Goal: Entertainment & Leisure: Consume media (video, audio)

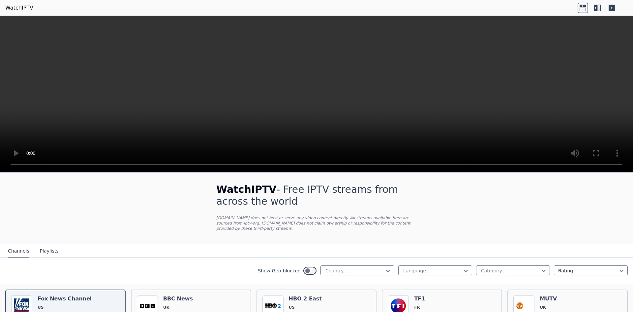
click at [525, 118] on video at bounding box center [316, 94] width 633 height 156
click at [306, 96] on video at bounding box center [316, 94] width 633 height 156
click at [582, 7] on icon at bounding box center [583, 6] width 7 height 3
click at [486, 96] on video at bounding box center [316, 94] width 633 height 156
click at [178, 296] on h6 "BBC News" at bounding box center [178, 298] width 30 height 7
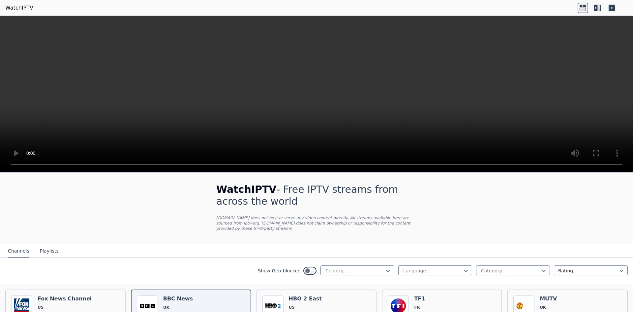
click at [487, 51] on video at bounding box center [316, 94] width 633 height 156
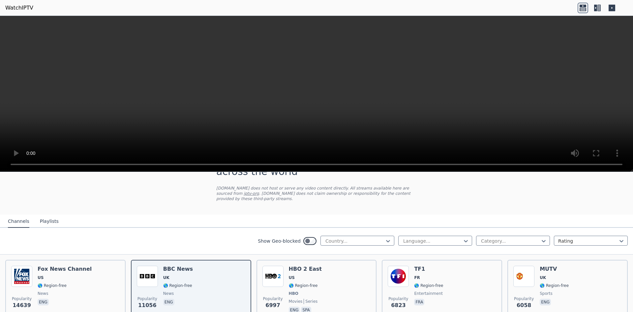
scroll to position [66, 0]
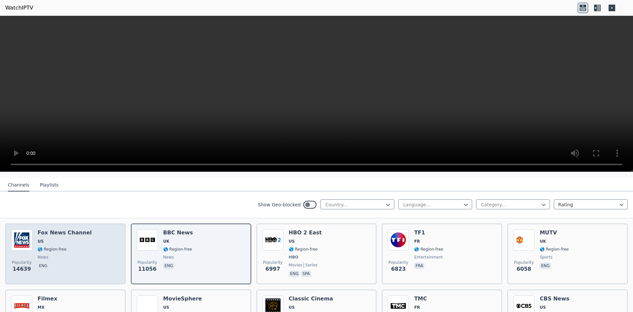
click at [23, 234] on img at bounding box center [21, 239] width 21 height 21
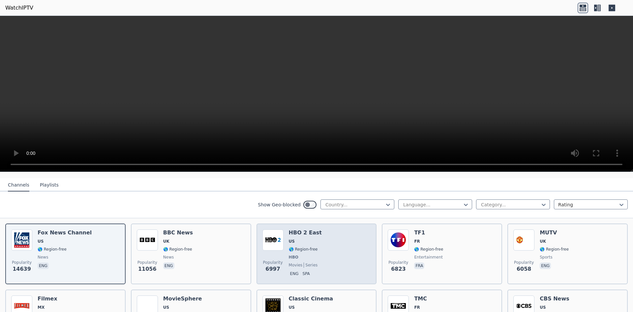
click at [306, 248] on div "HBO 2 East US 🌎 Region-free HBO movies series eng spa" at bounding box center [305, 253] width 33 height 49
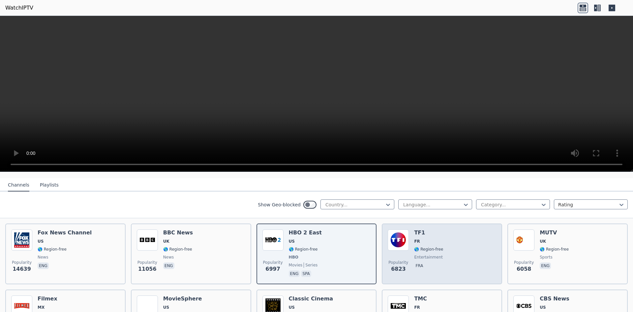
click at [414, 246] on span "🌎 Region-free" at bounding box center [428, 248] width 29 height 5
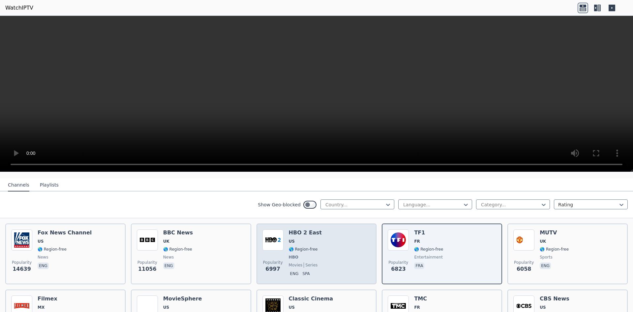
click at [313, 254] on span "HBO" at bounding box center [305, 256] width 33 height 5
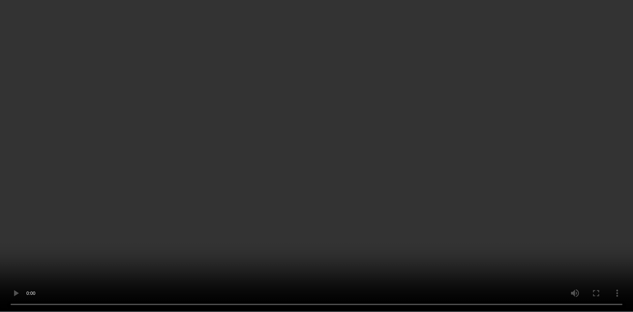
scroll to position [231, 0]
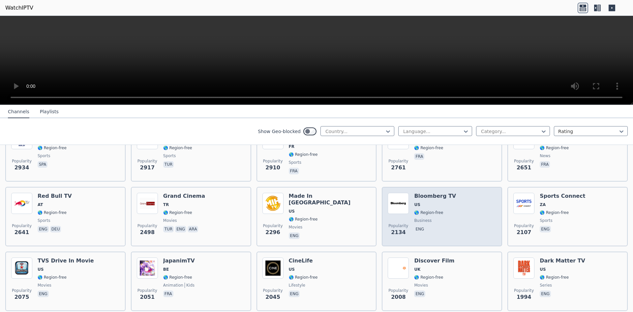
click at [429, 202] on span "US" at bounding box center [435, 204] width 42 height 5
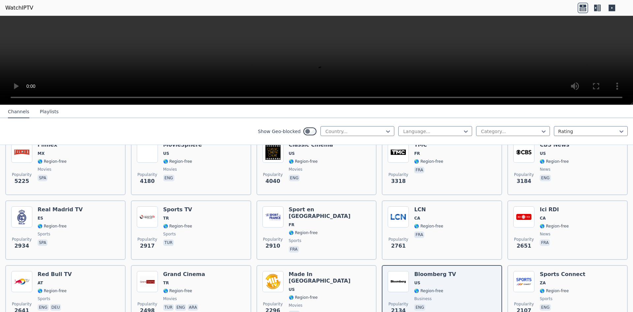
scroll to position [132, 0]
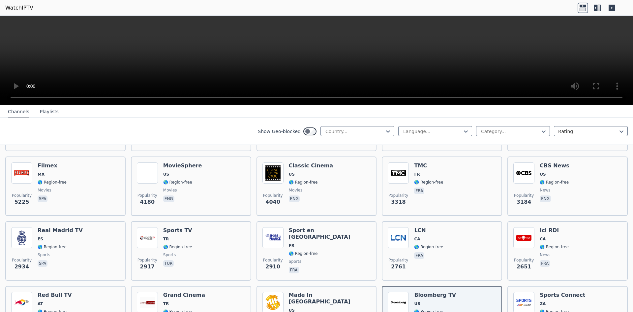
click at [613, 7] on icon at bounding box center [612, 8] width 7 height 7
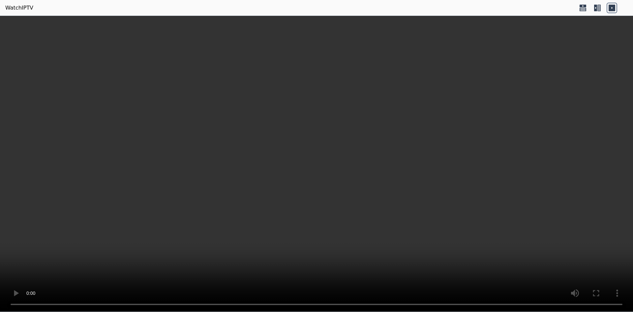
click at [599, 9] on icon at bounding box center [598, 8] width 3 height 7
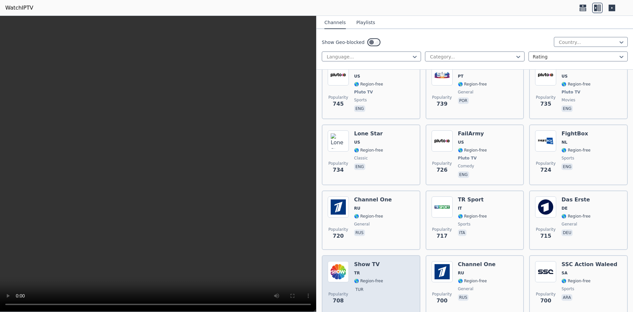
scroll to position [2011, 0]
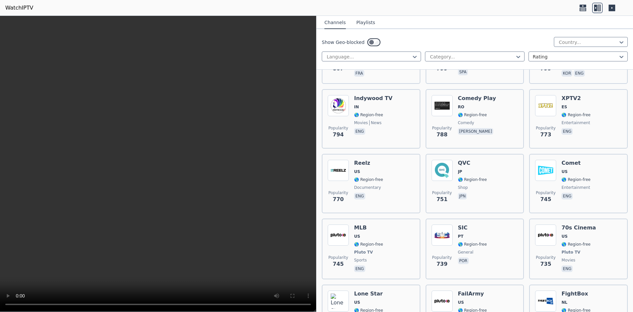
click at [359, 18] on button "Playlists" at bounding box center [365, 22] width 19 height 13
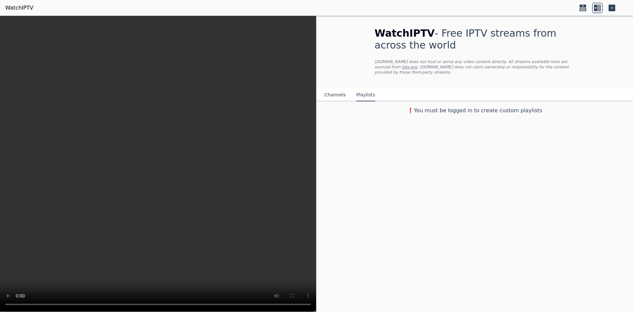
click at [333, 90] on button "Channels" at bounding box center [334, 95] width 21 height 13
